Goal: Task Accomplishment & Management: Use online tool/utility

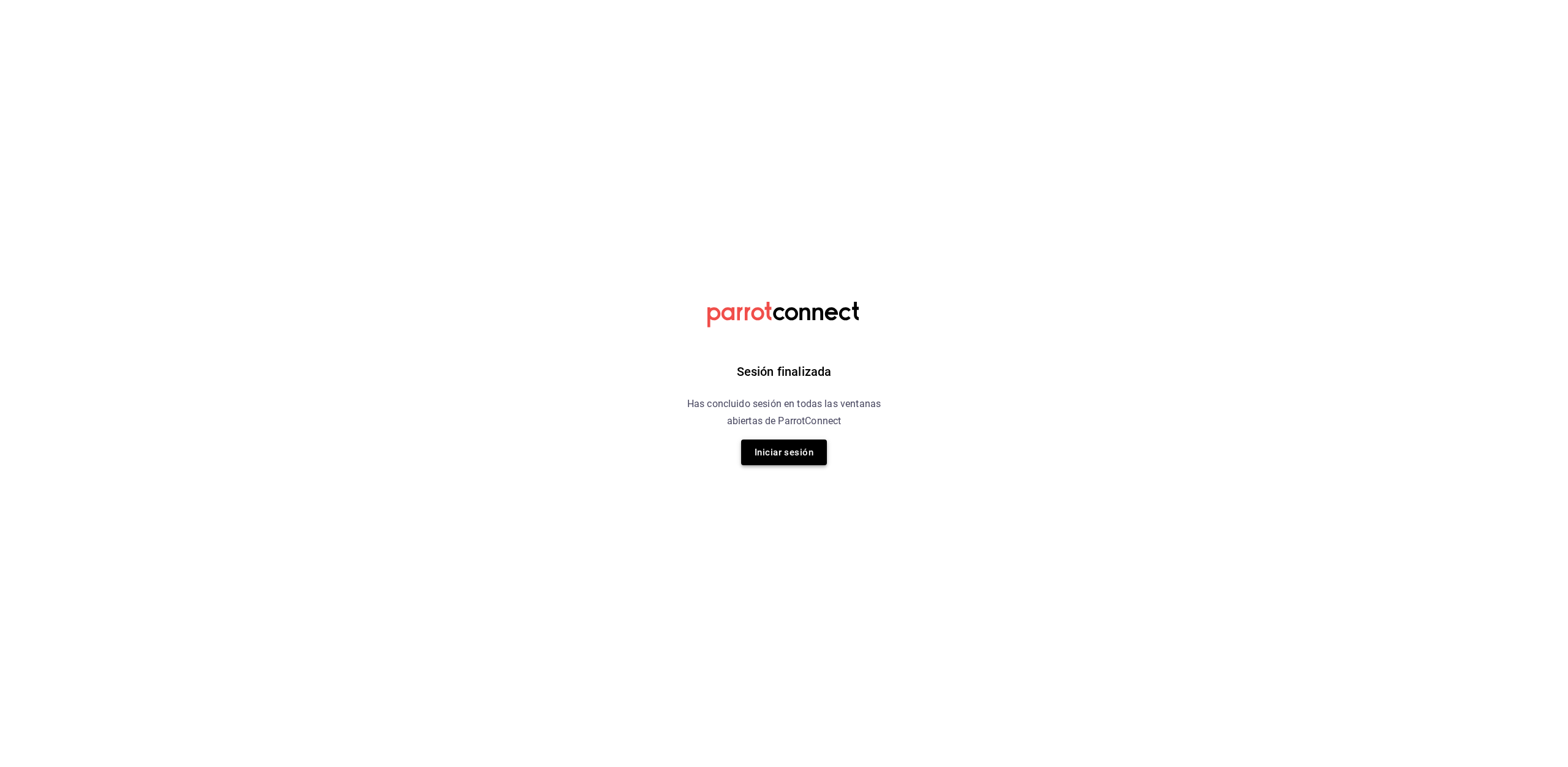
click at [811, 454] on button "Iniciar sesión" at bounding box center [784, 452] width 86 height 25
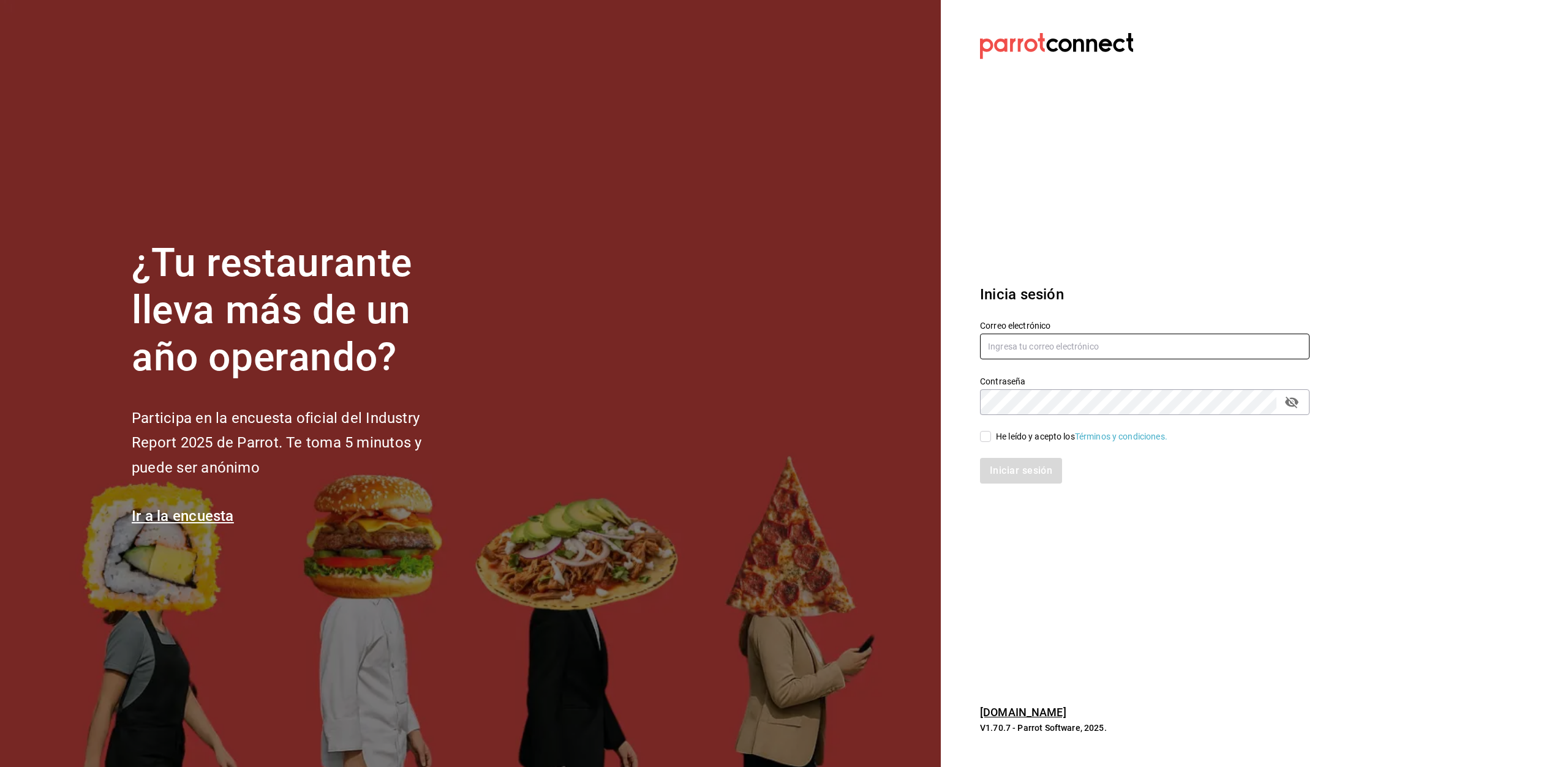
type input "erpaip23@gmail.com"
click at [990, 439] on input "He leído y acepto los Términos y condiciones." at bounding box center [985, 436] width 11 height 11
checkbox input "true"
click at [1010, 475] on button "Iniciar sesión" at bounding box center [1022, 470] width 84 height 25
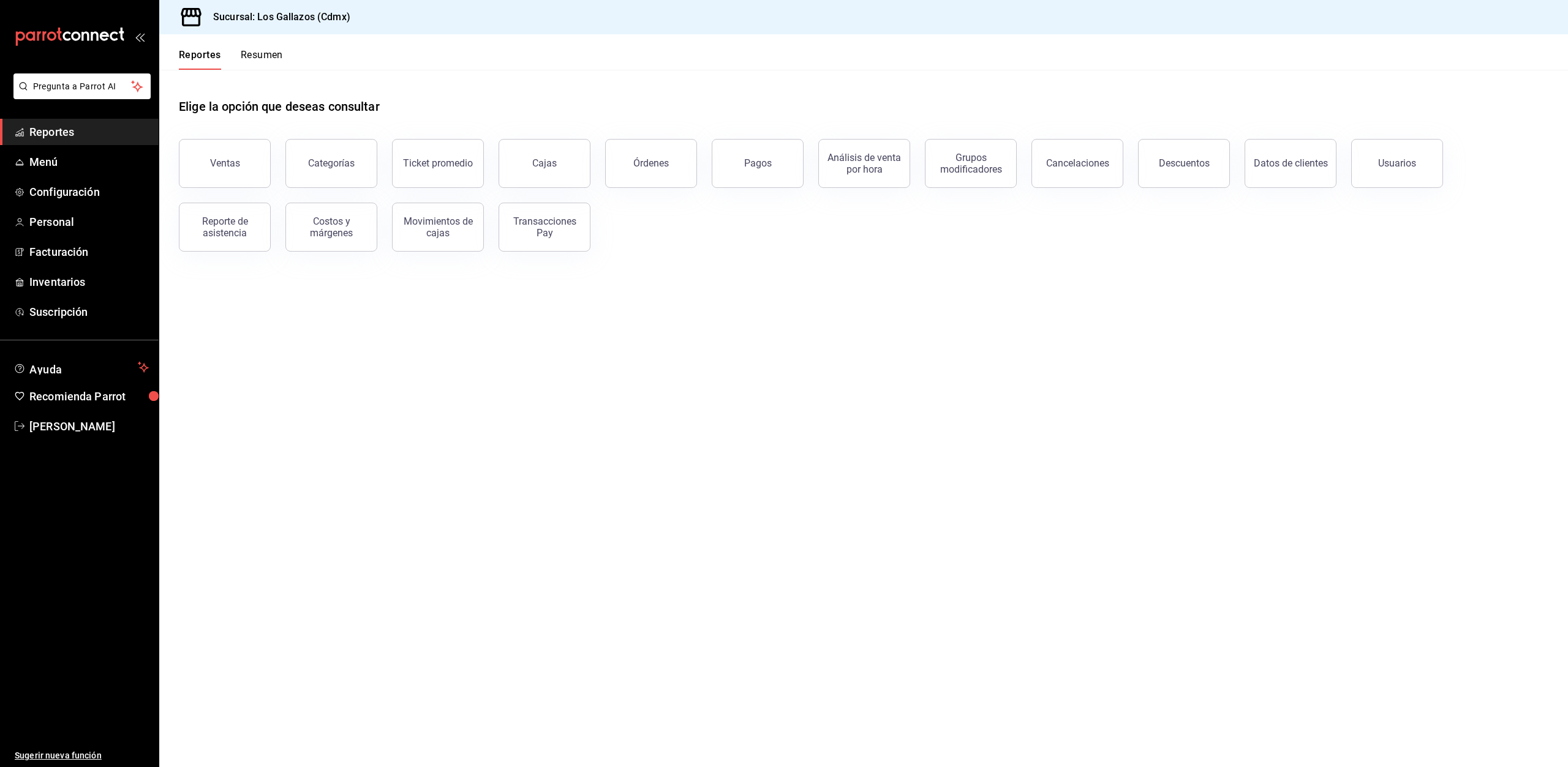
drag, startPoint x: 667, startPoint y: 171, endPoint x: 594, endPoint y: 336, distance: 180.4
click at [667, 171] on button "Órdenes" at bounding box center [651, 164] width 92 height 49
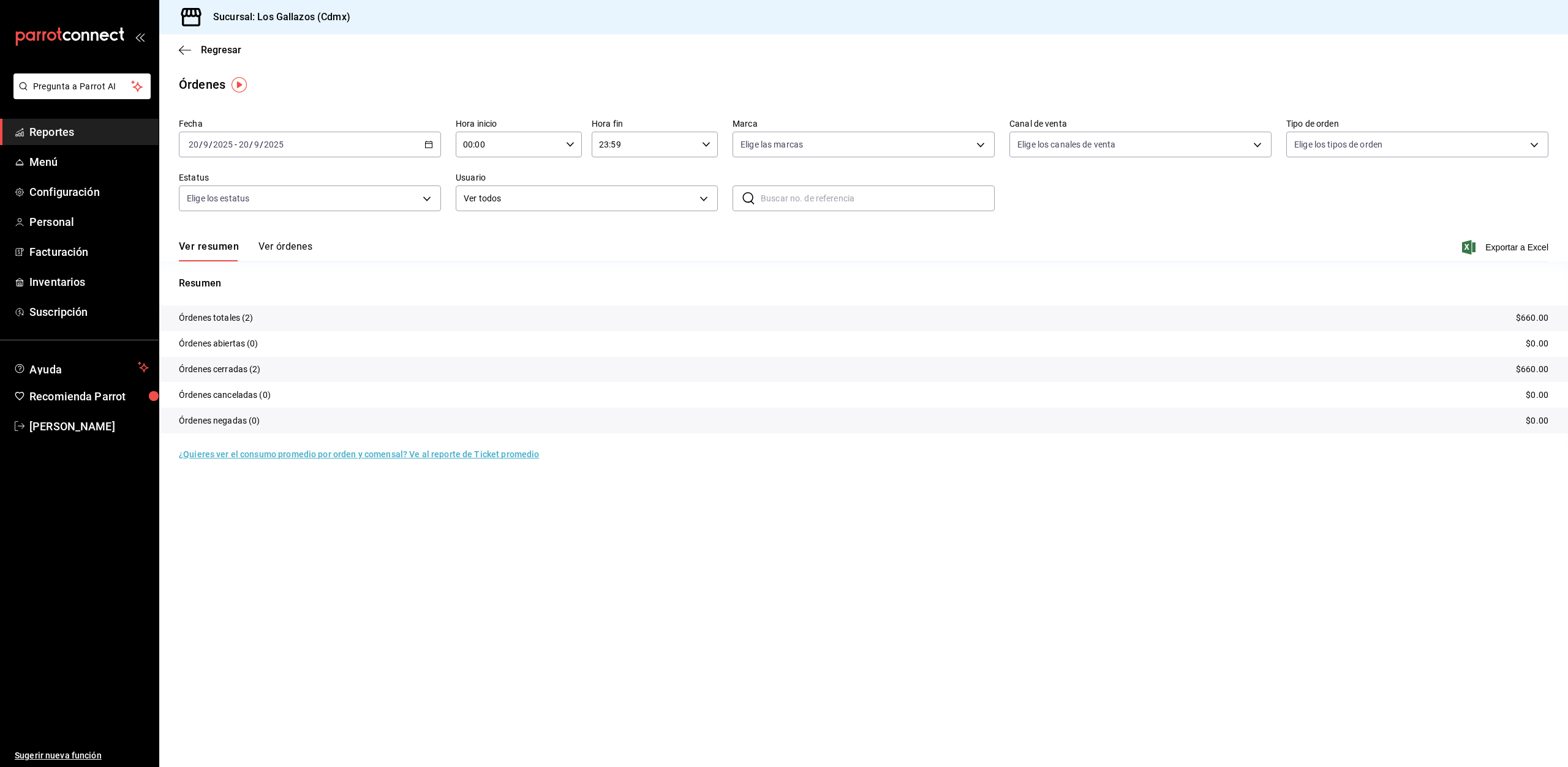
click at [432, 142] on icon "button" at bounding box center [428, 144] width 8 height 8
click at [224, 323] on span "Rango de fechas" at bounding box center [237, 319] width 95 height 13
click at [409, 282] on abbr "19" at bounding box center [407, 280] width 8 height 8
click at [430, 280] on abbr "20" at bounding box center [428, 280] width 8 height 8
click at [572, 142] on icon "button" at bounding box center [570, 144] width 8 height 8
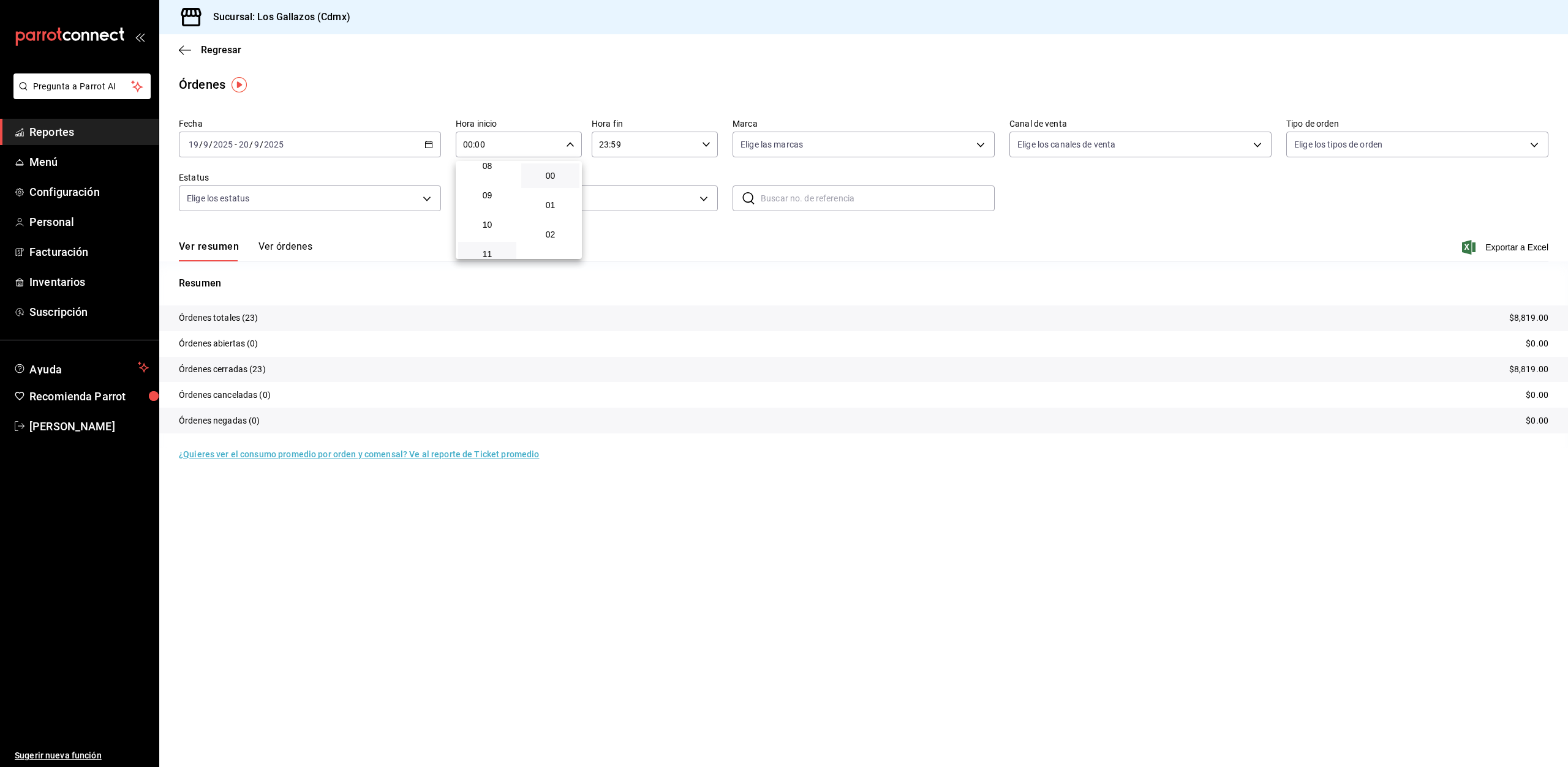
scroll to position [306, 0]
click at [492, 225] on span "12" at bounding box center [486, 223] width 43 height 10
type input "12:00"
click at [706, 142] on div at bounding box center [784, 383] width 1568 height 767
click at [706, 142] on icon "button" at bounding box center [706, 144] width 8 height 8
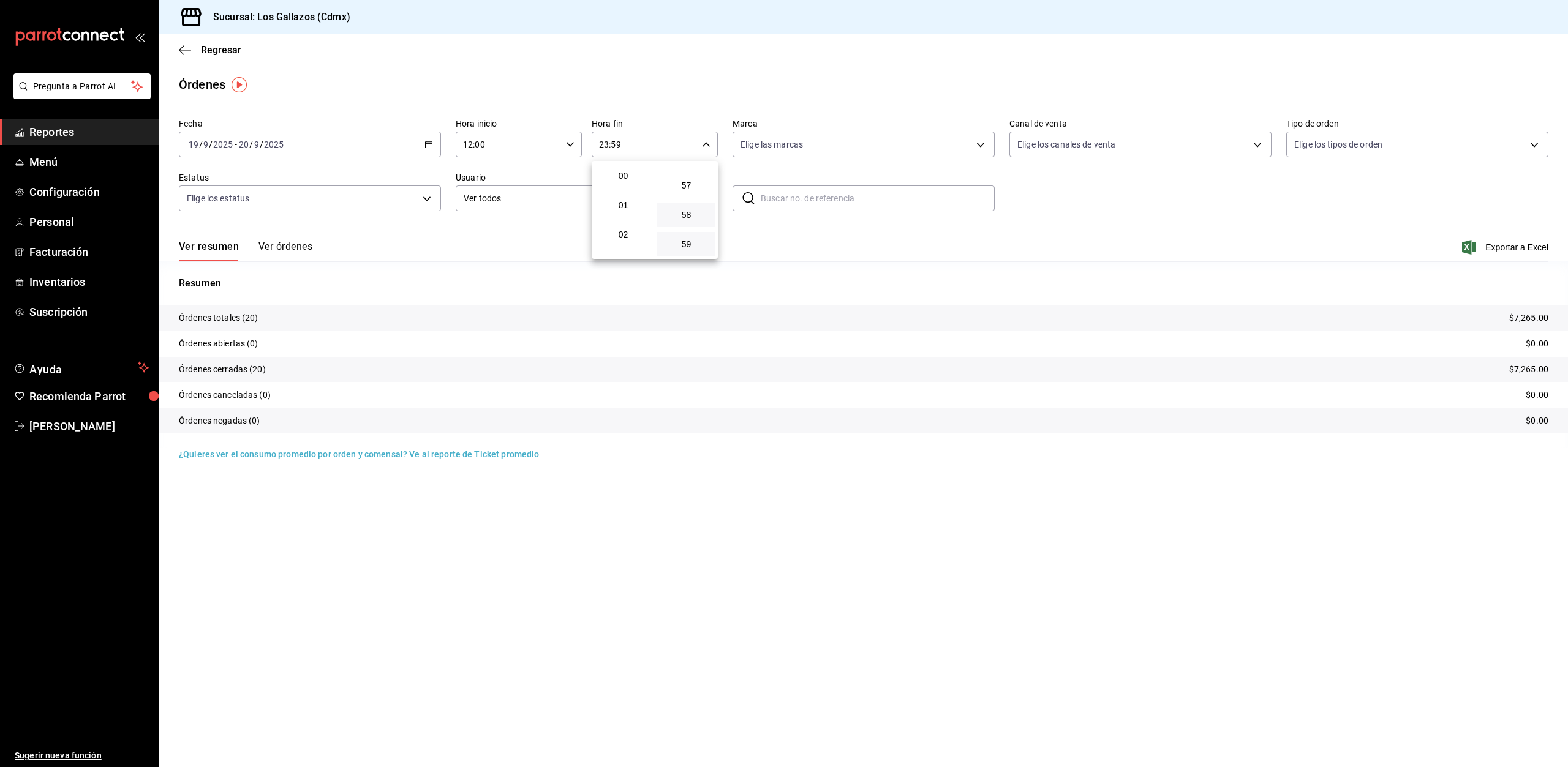
click at [626, 232] on span "02" at bounding box center [622, 234] width 43 height 10
type input "02:59"
click at [1242, 208] on div at bounding box center [784, 383] width 1568 height 767
drag, startPoint x: 288, startPoint y: 246, endPoint x: 282, endPoint y: 259, distance: 14.3
click at [288, 246] on button "Ver órdenes" at bounding box center [286, 250] width 54 height 20
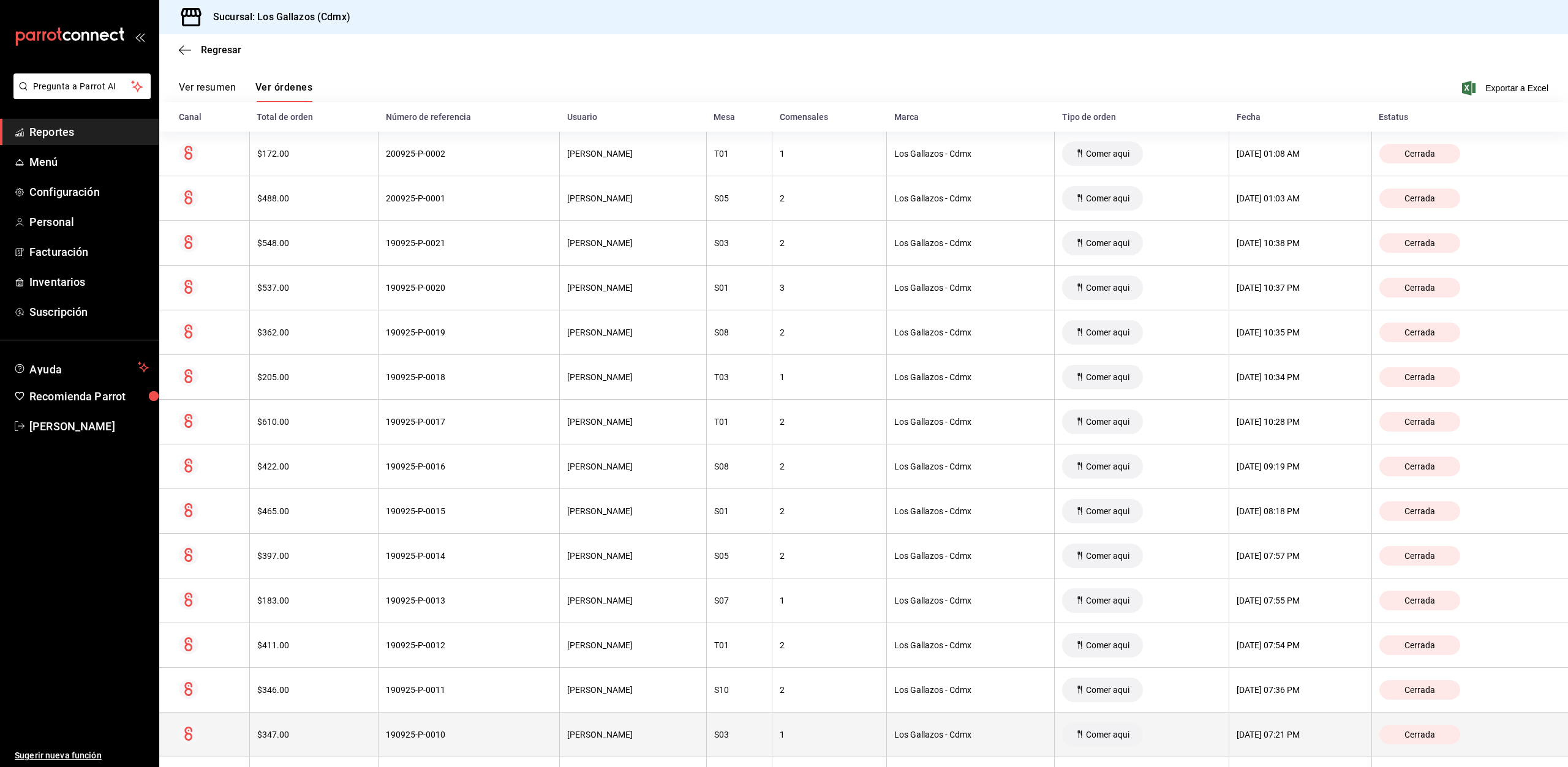
scroll to position [98, 0]
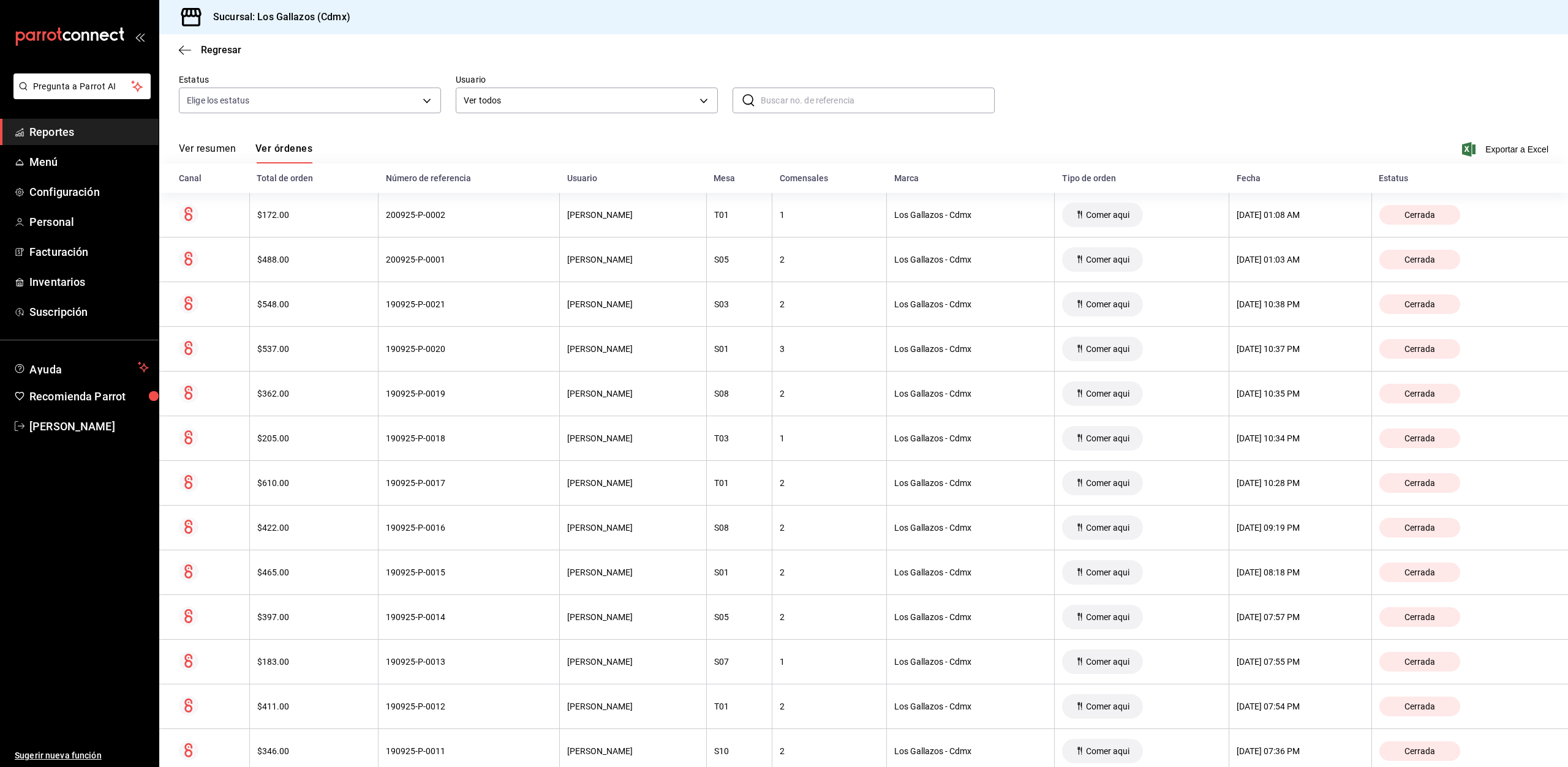
click at [197, 149] on button "Ver resumen" at bounding box center [207, 152] width 57 height 20
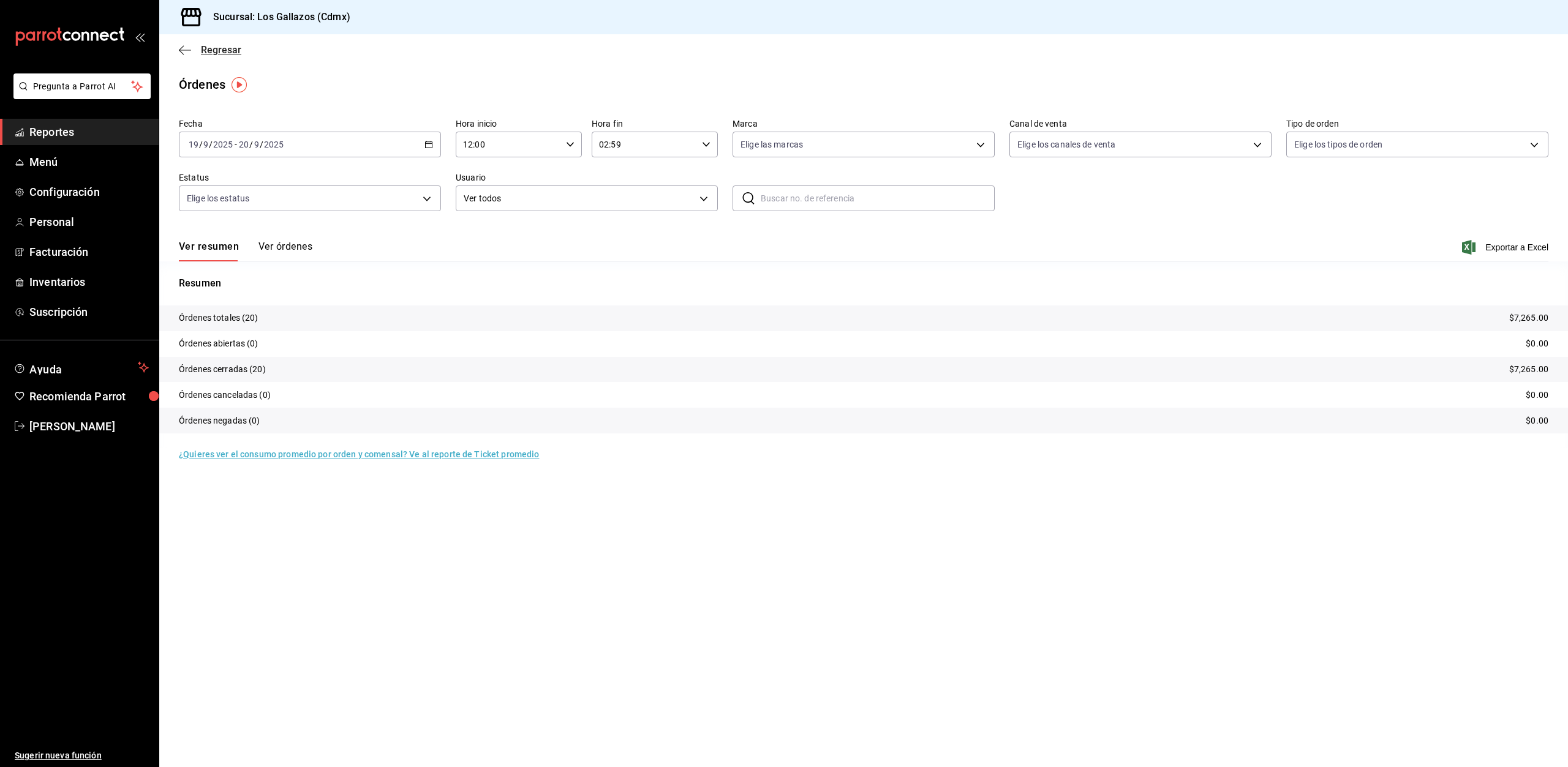
click at [183, 49] on icon "button" at bounding box center [184, 50] width 12 height 11
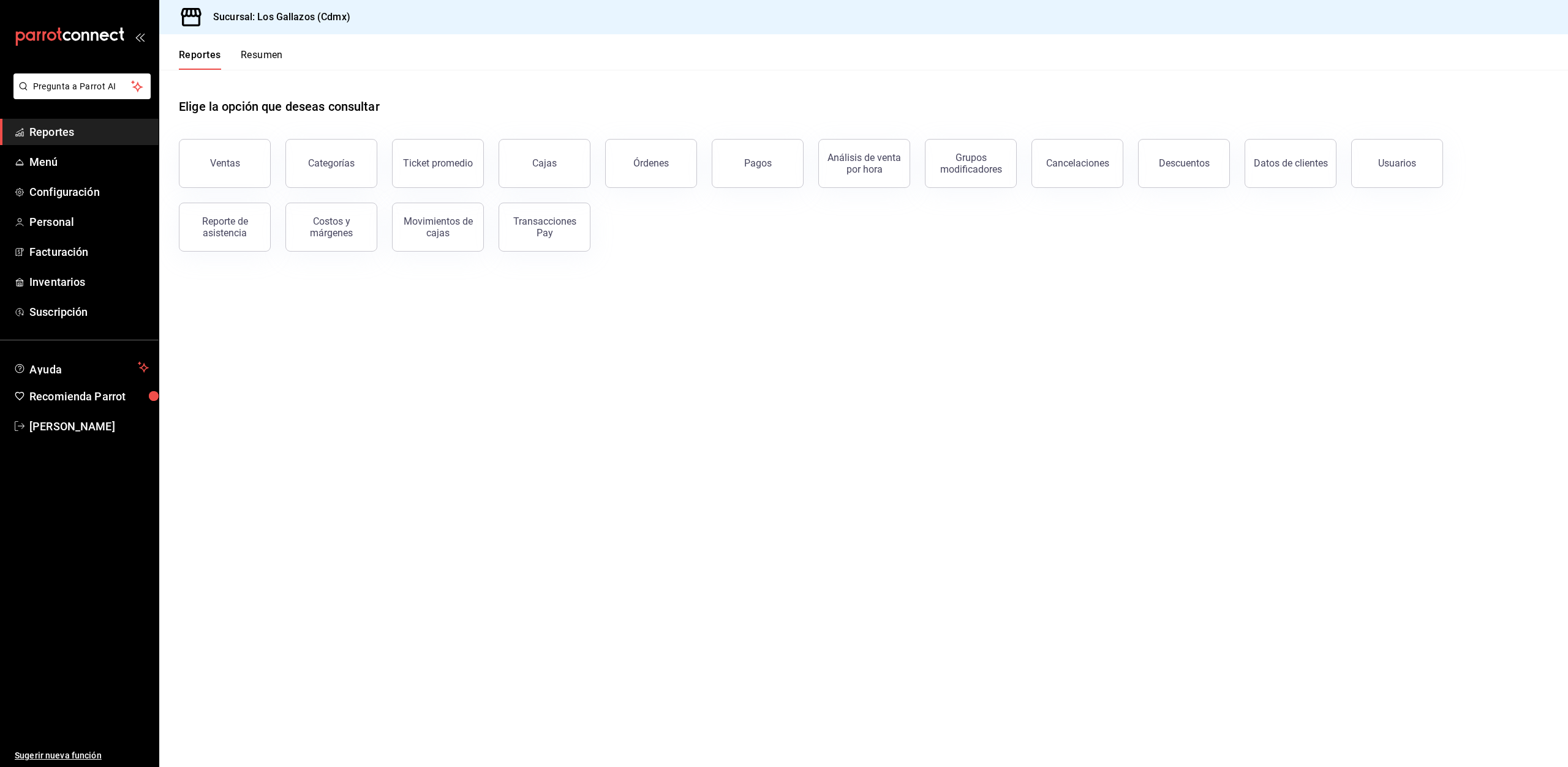
click at [561, 232] on div "Transacciones Pay" at bounding box center [545, 227] width 76 height 23
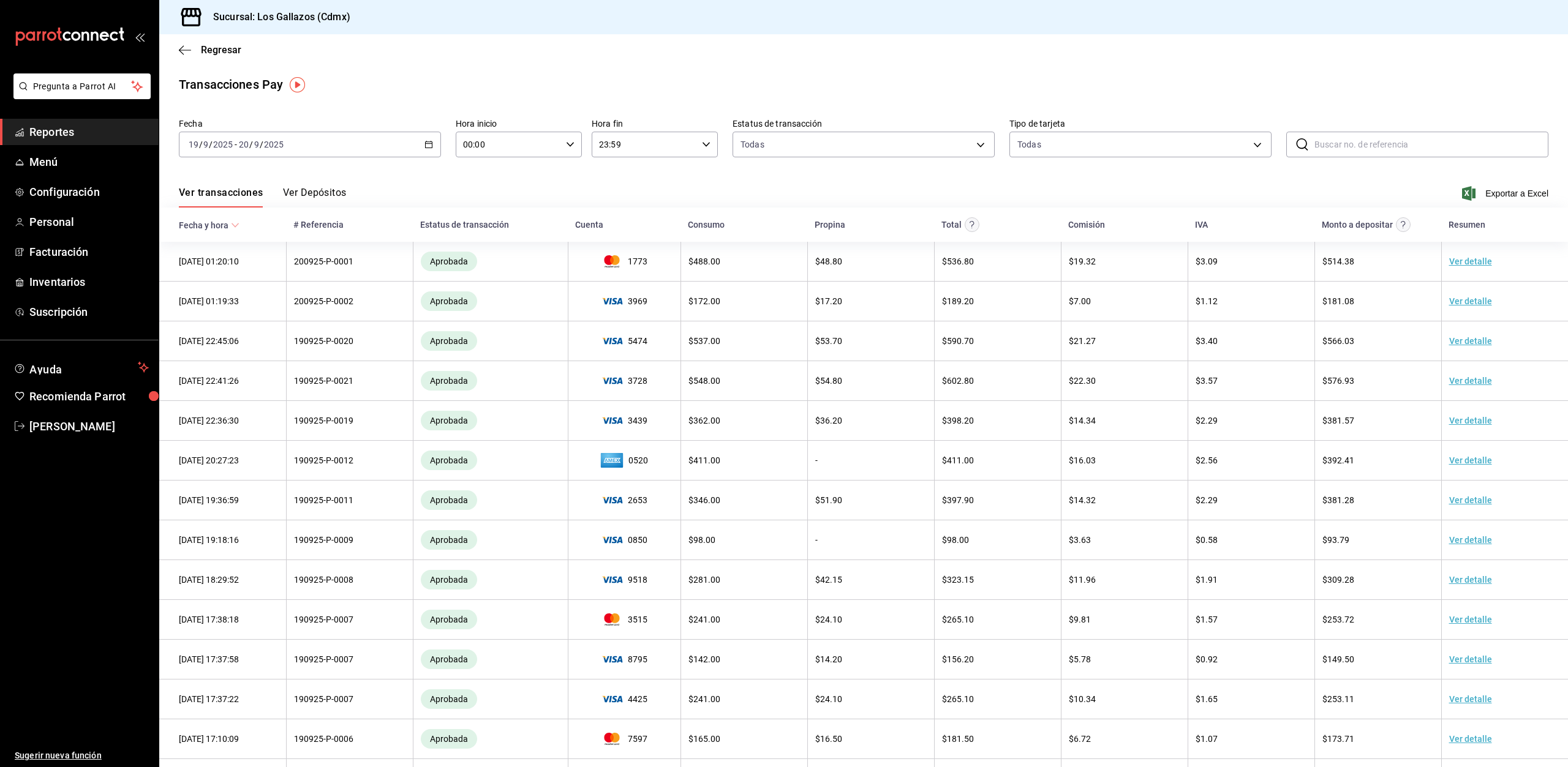
click at [567, 142] on icon "button" at bounding box center [570, 144] width 8 height 8
click at [482, 218] on span "12" at bounding box center [485, 223] width 43 height 10
type input "12:00"
click at [704, 147] on div at bounding box center [784, 383] width 1568 height 767
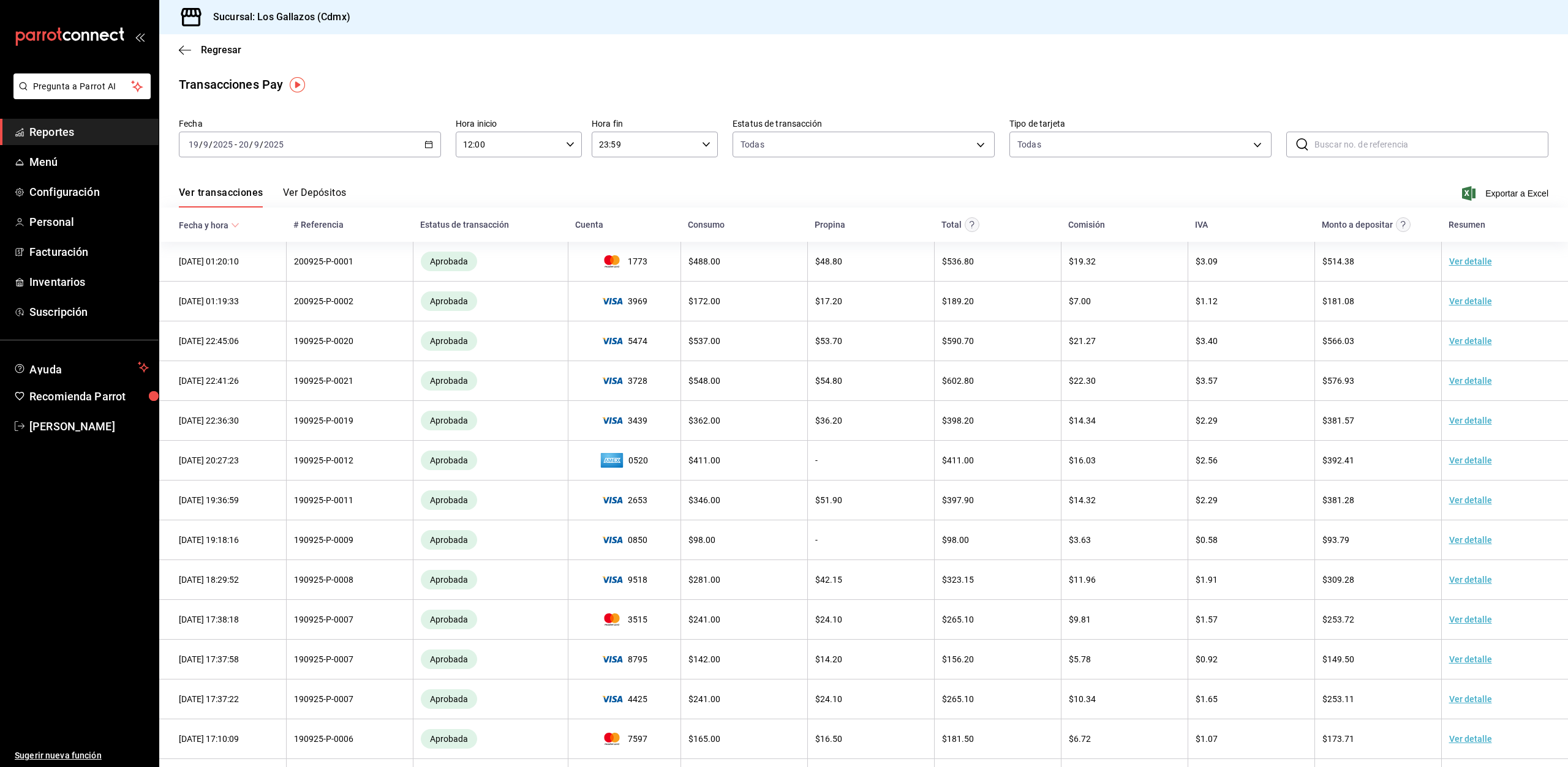
click at [703, 146] on \(Stroke\) "button" at bounding box center [706, 144] width 7 height 4
click at [619, 237] on span "02" at bounding box center [620, 234] width 43 height 10
type input "02:59"
click at [874, 181] on div at bounding box center [784, 383] width 1568 height 767
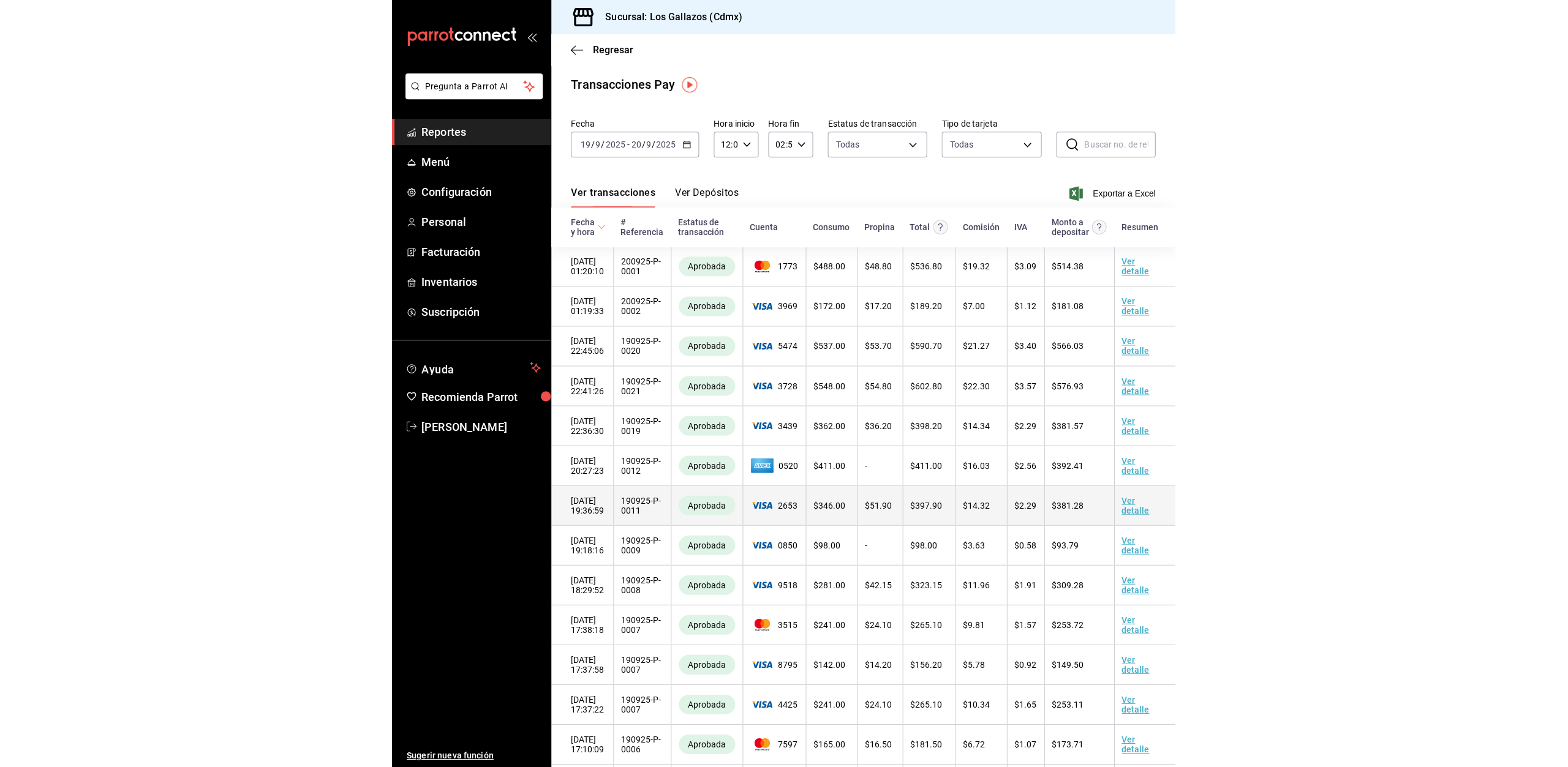
scroll to position [84, 0]
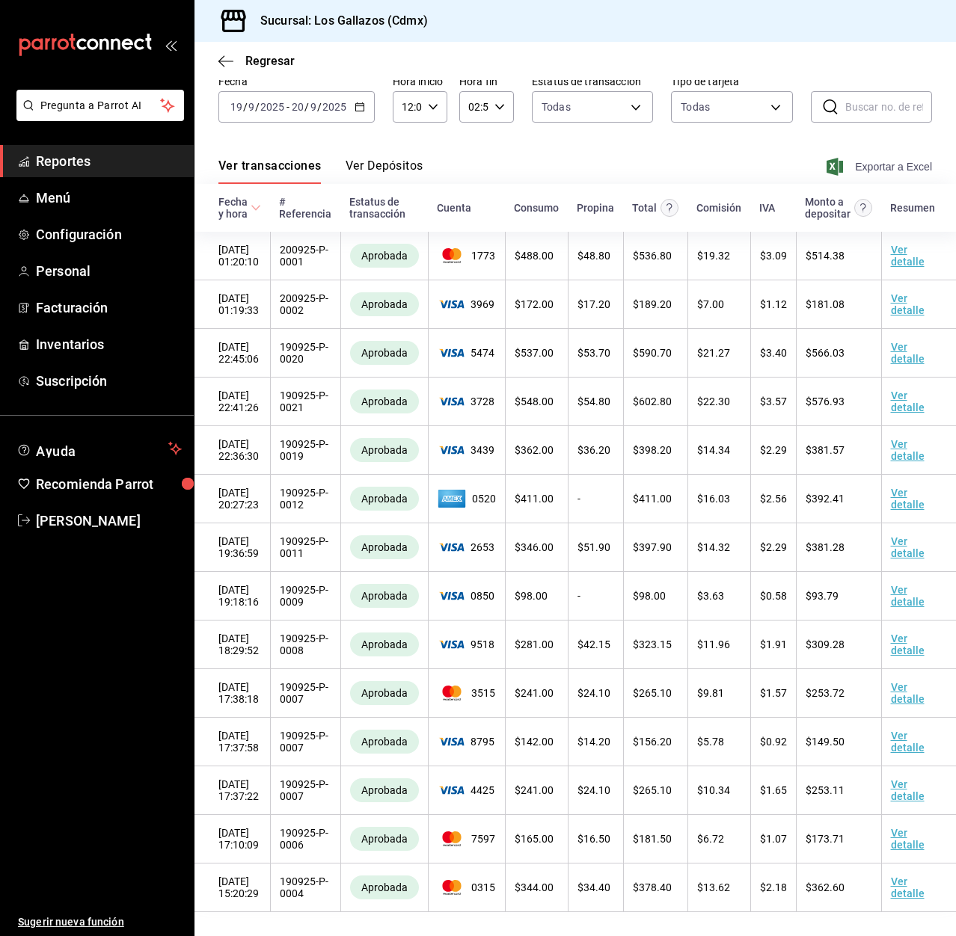
click at [873, 158] on span "Exportar a Excel" at bounding box center [880, 167] width 102 height 18
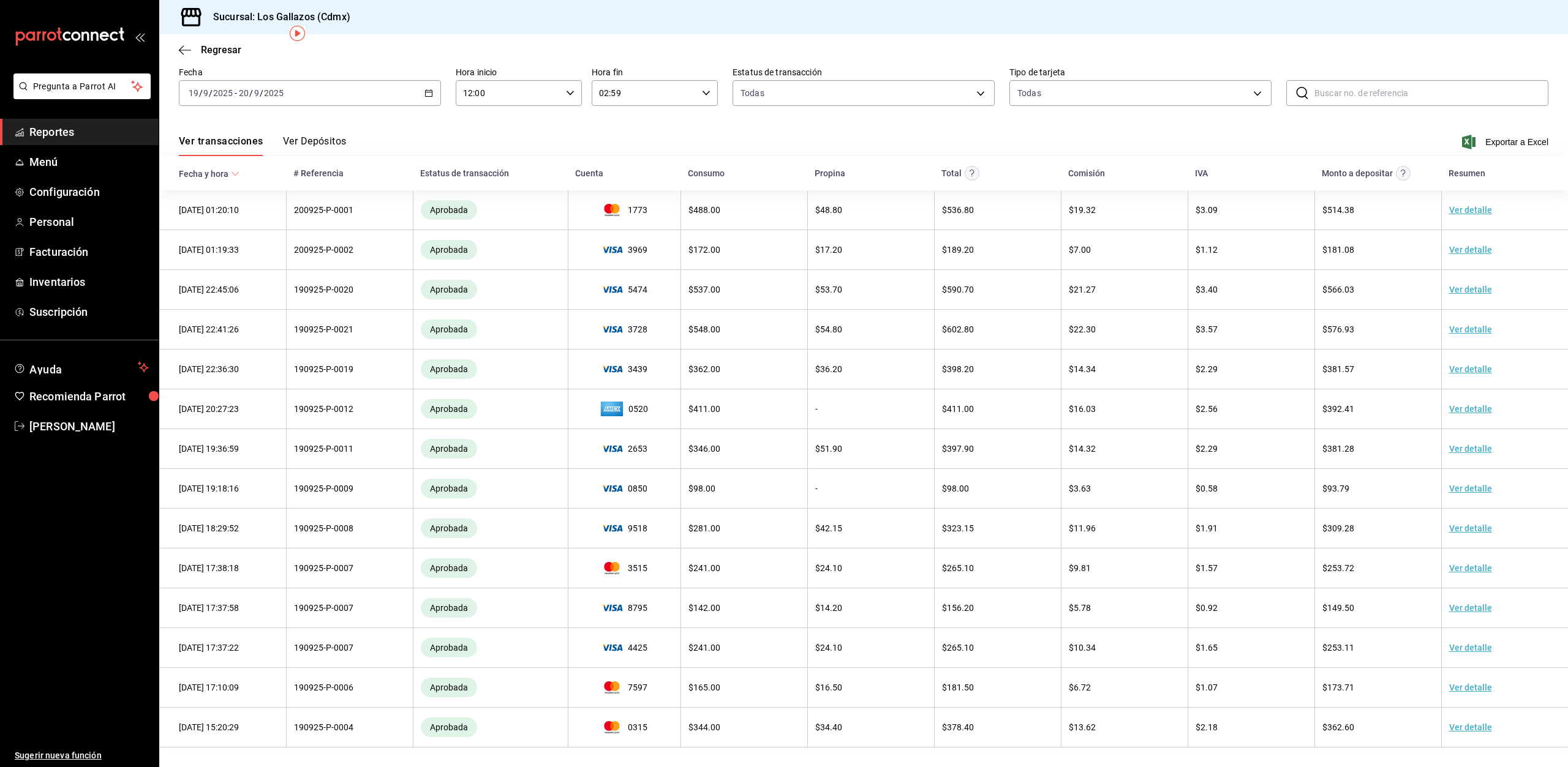
scroll to position [52, 0]
